Goal: Transaction & Acquisition: Purchase product/service

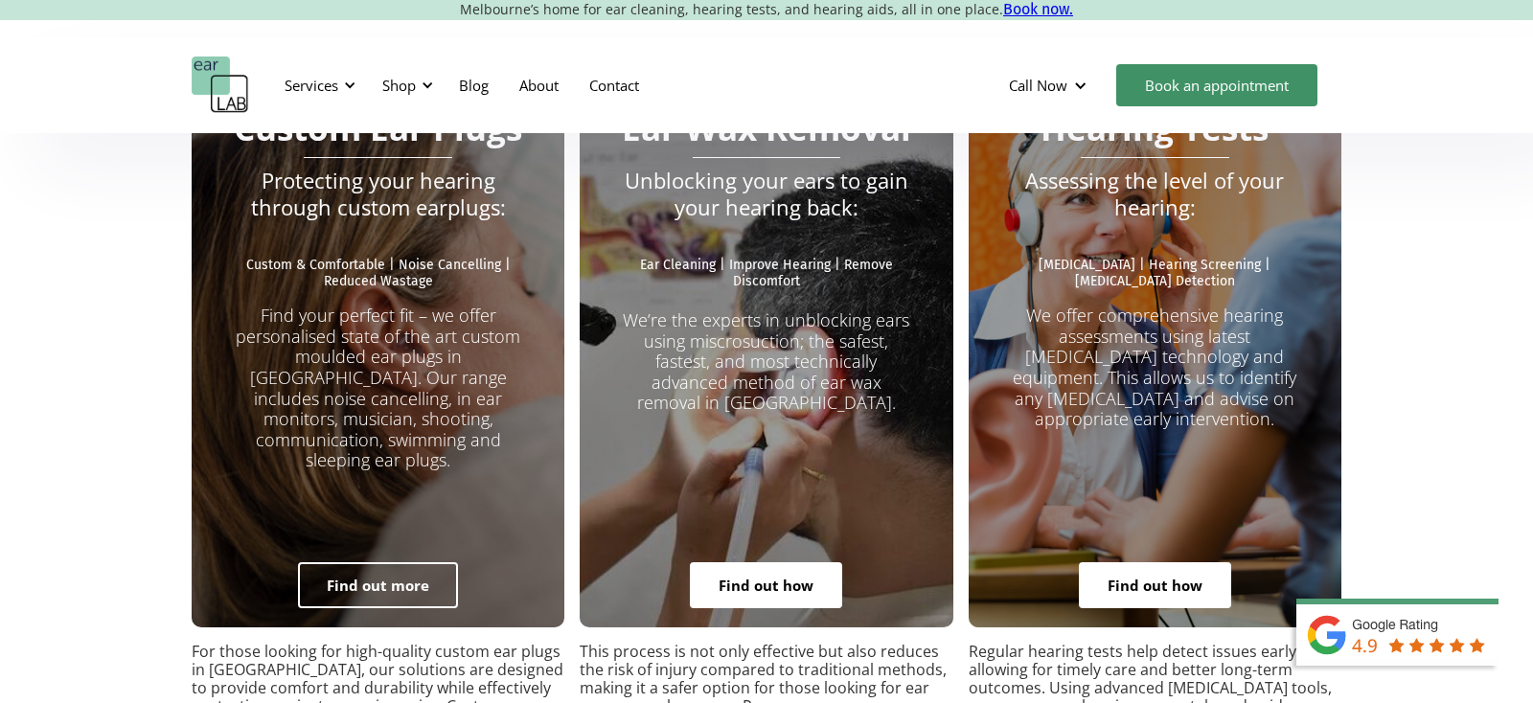
scroll to position [3449, 0]
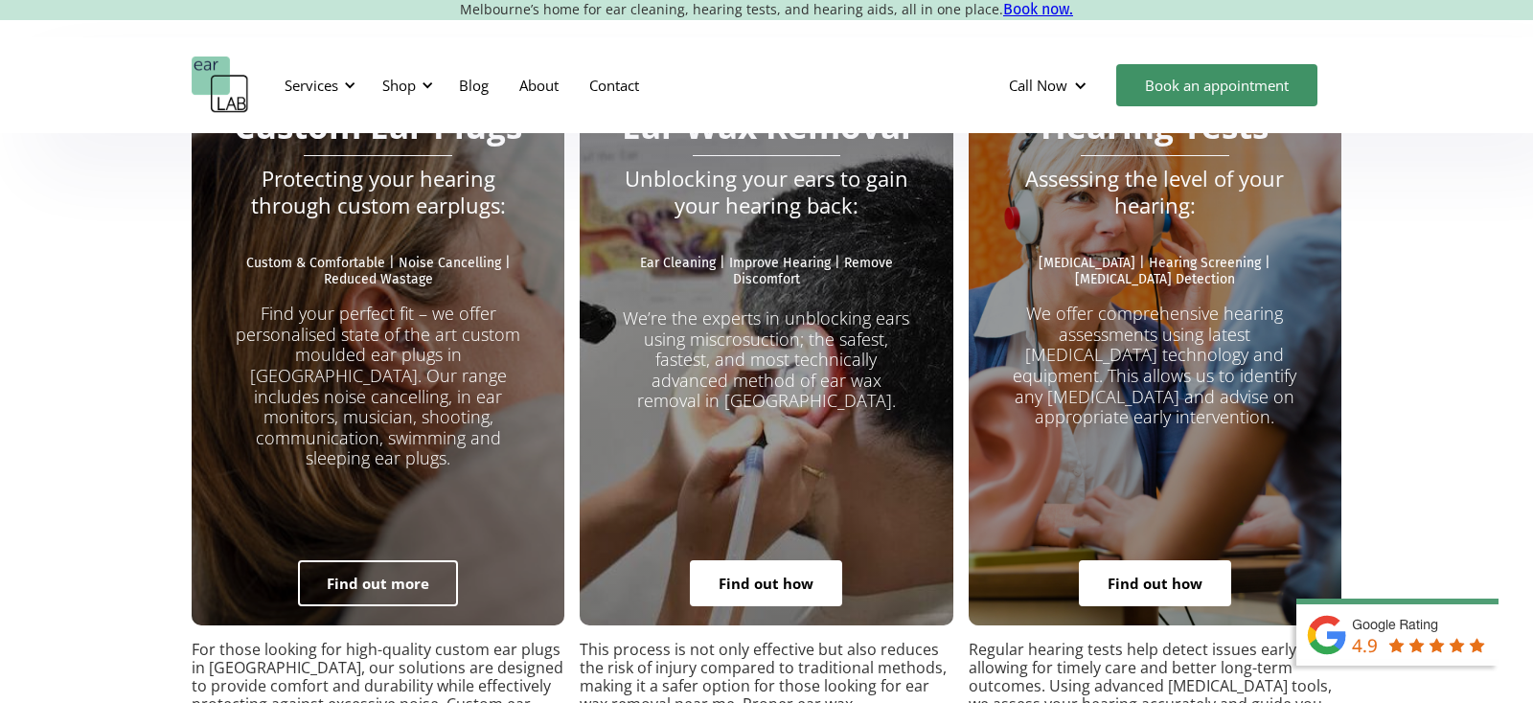
click at [386, 561] on link "Find out more" at bounding box center [378, 584] width 160 height 46
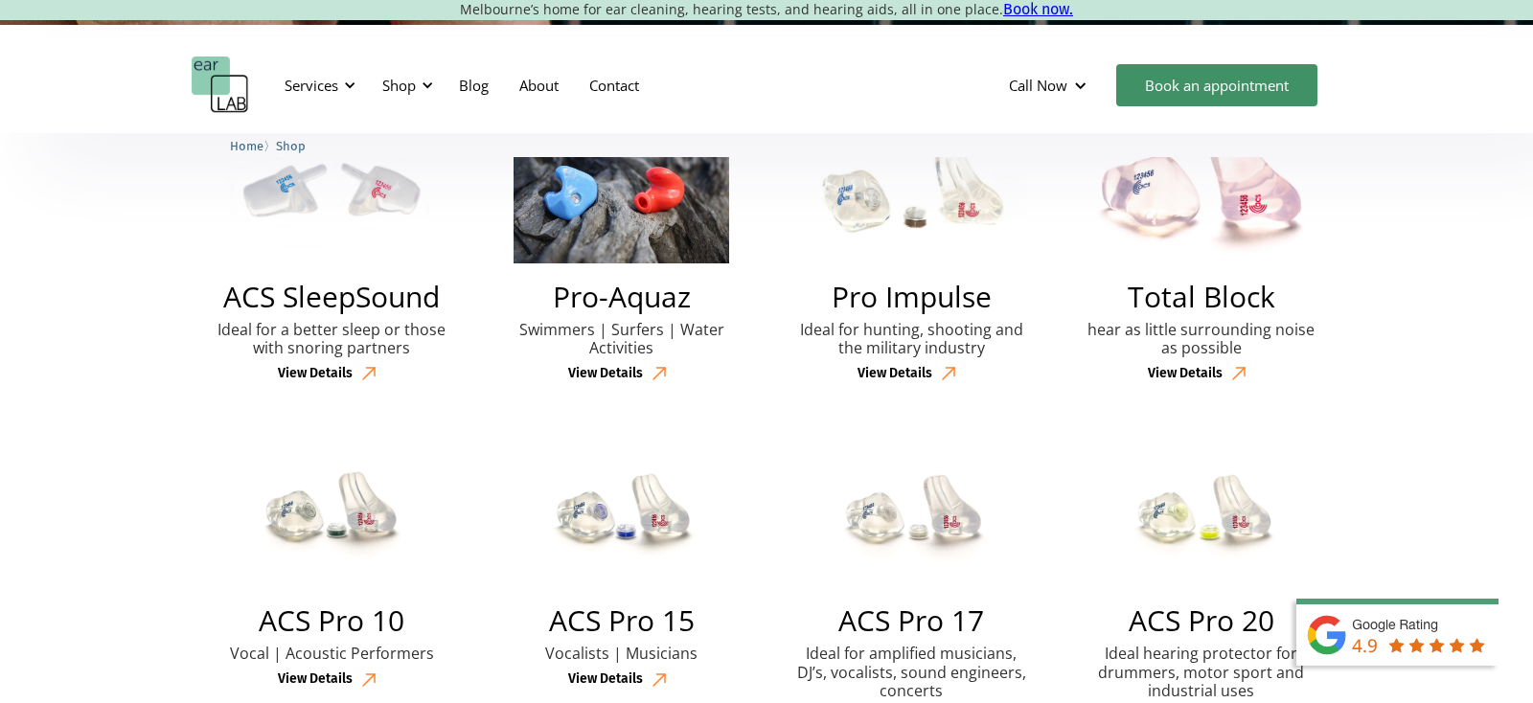
scroll to position [561, 0]
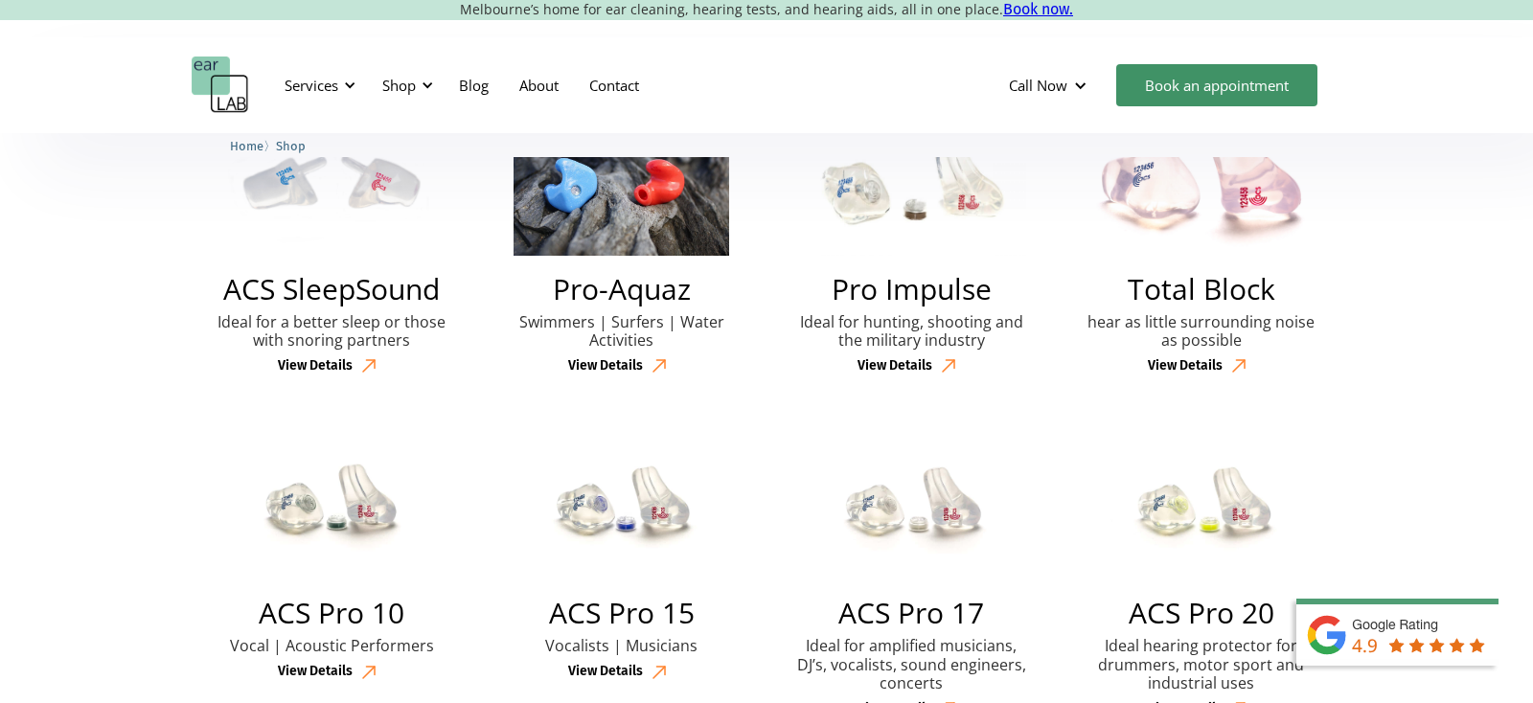
click at [627, 287] on h2 "Pro-Aquaz" at bounding box center [622, 289] width 138 height 29
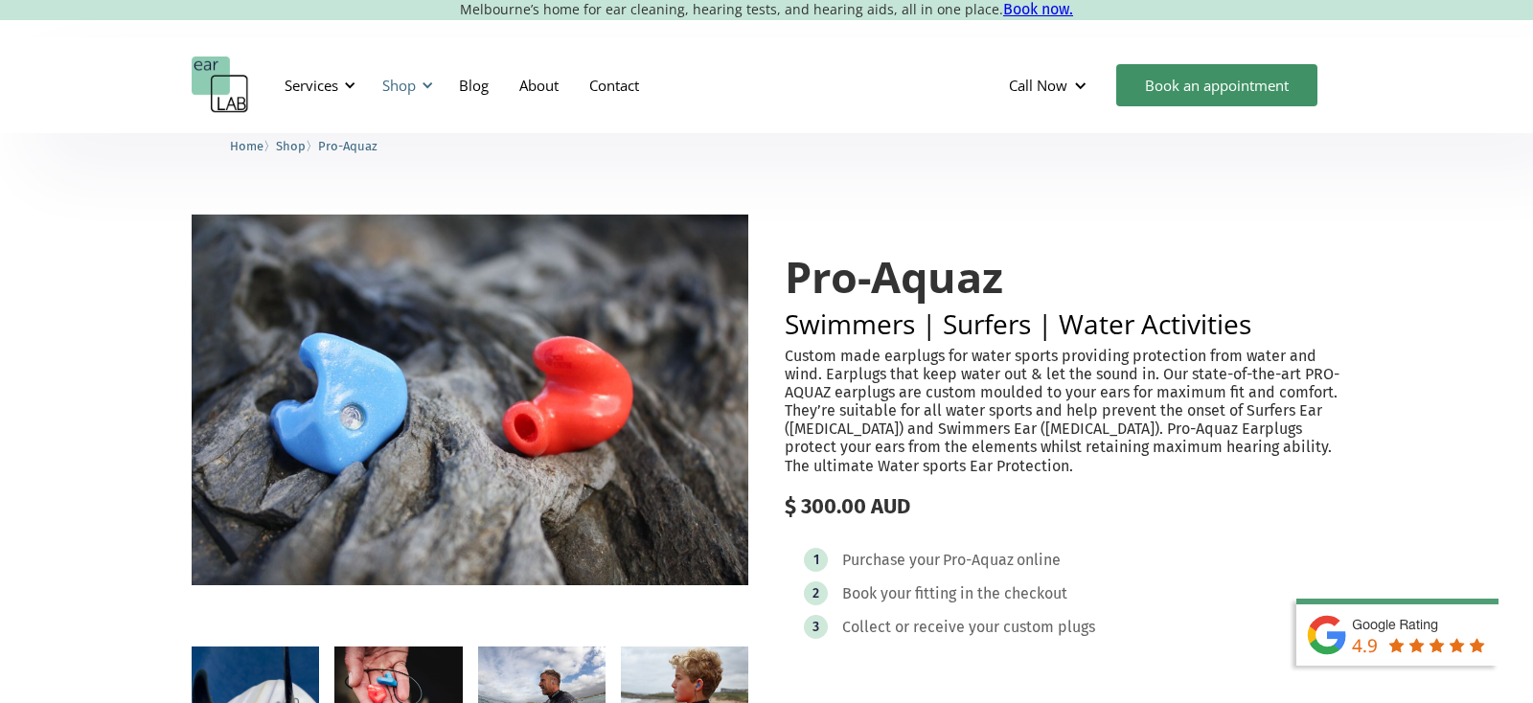
scroll to position [0, 1]
click at [409, 83] on div "Shop" at bounding box center [399, 85] width 34 height 19
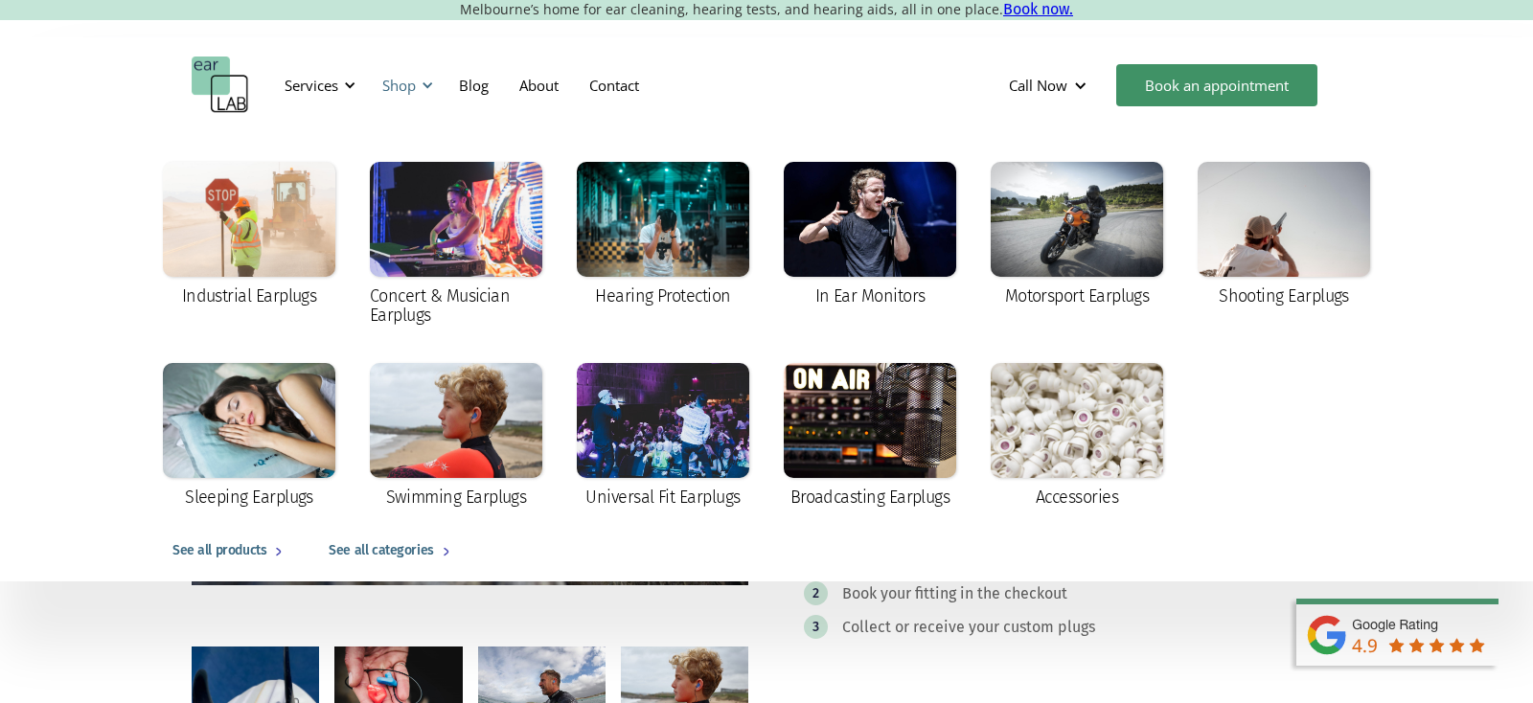
scroll to position [0, 0]
click at [465, 464] on div at bounding box center [456, 420] width 172 height 115
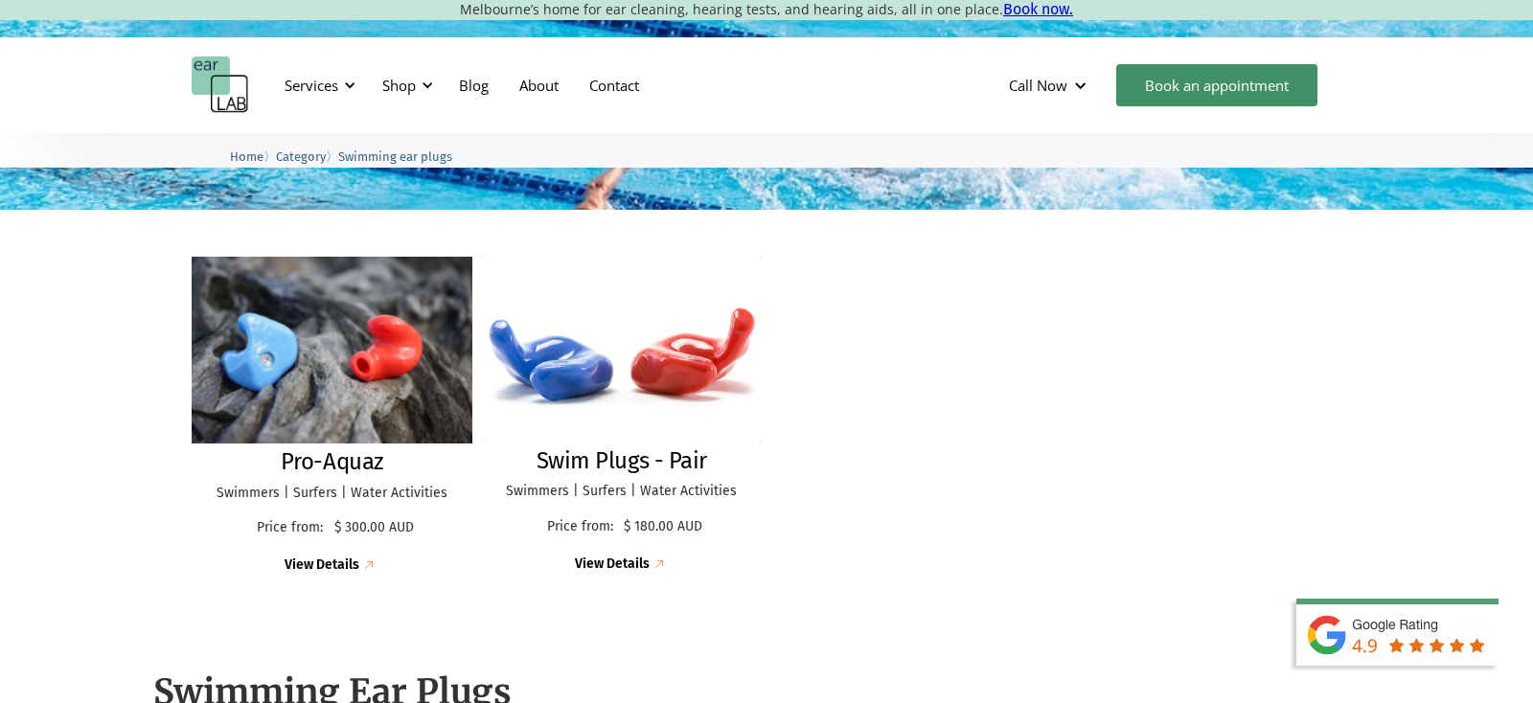
scroll to position [424, 0]
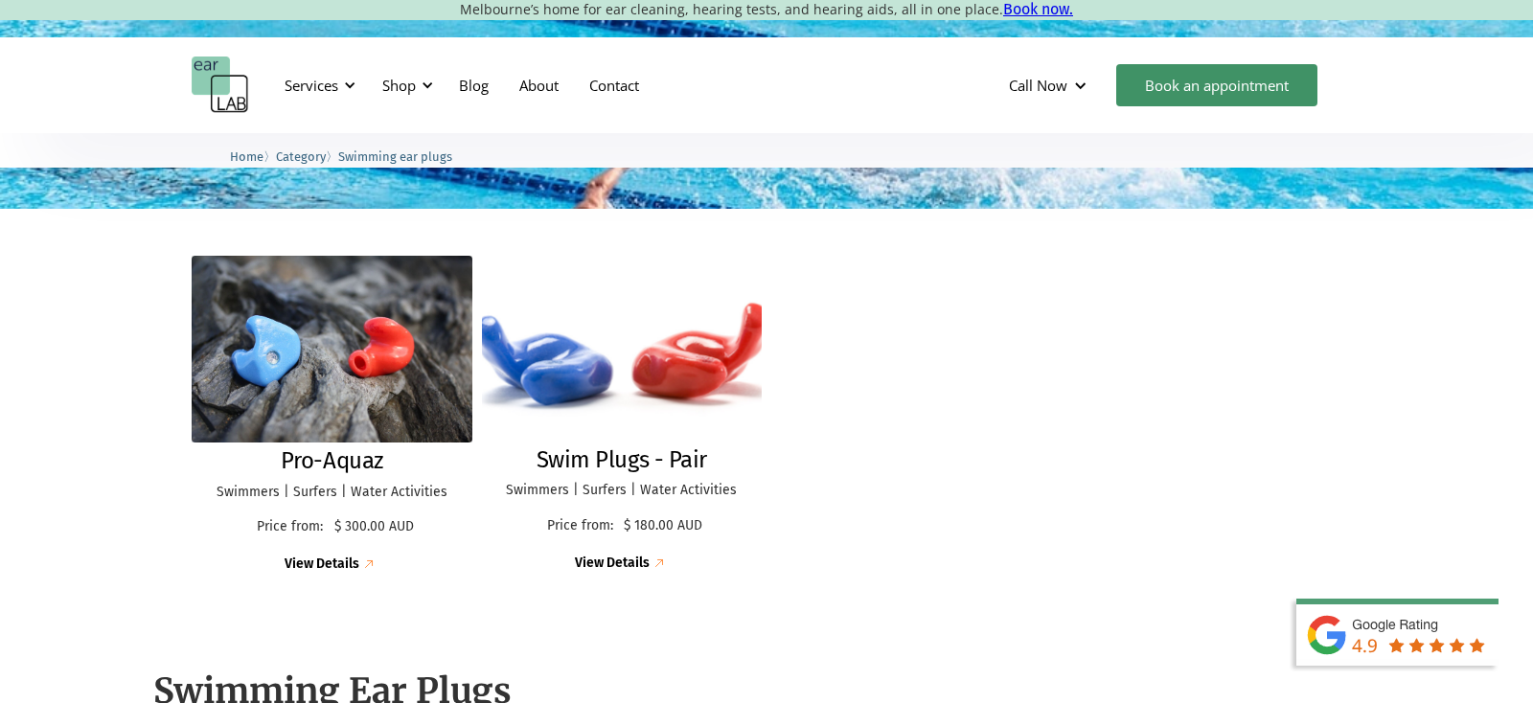
click at [617, 556] on div "View Details" at bounding box center [612, 564] width 75 height 16
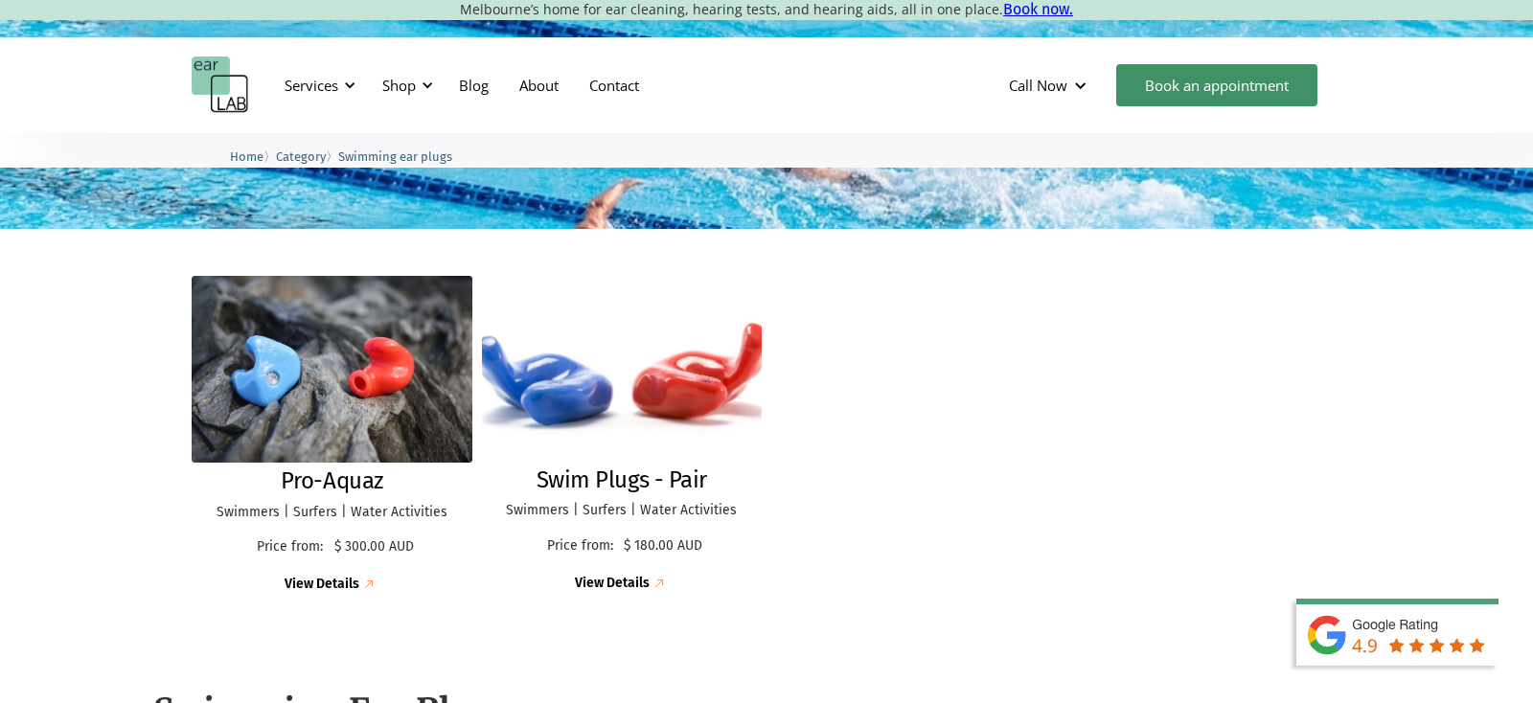
scroll to position [403, 0]
click at [594, 477] on h2 "Swim Plugs - Pair" at bounding box center [622, 482] width 171 height 28
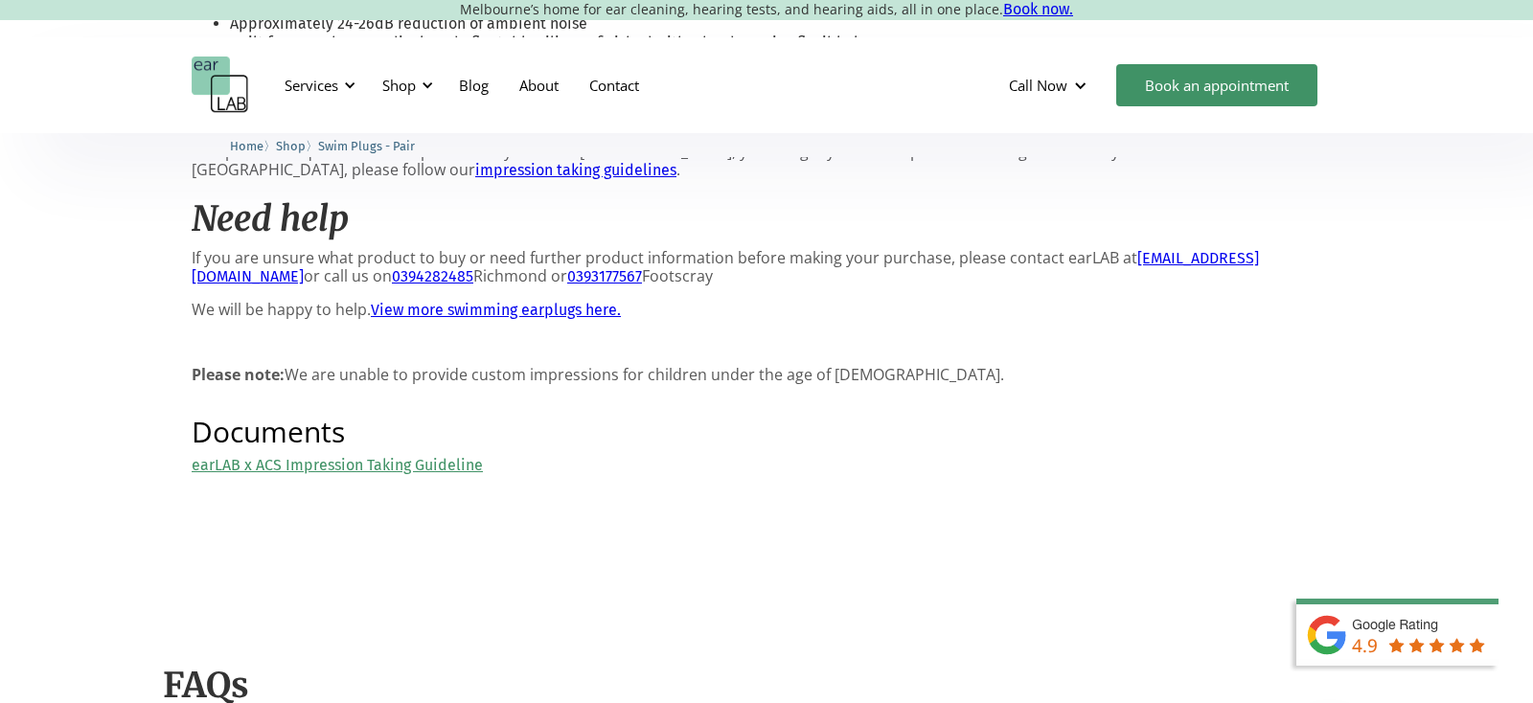
scroll to position [929, 0]
